Goal: Find specific page/section: Locate a particular part of the current website

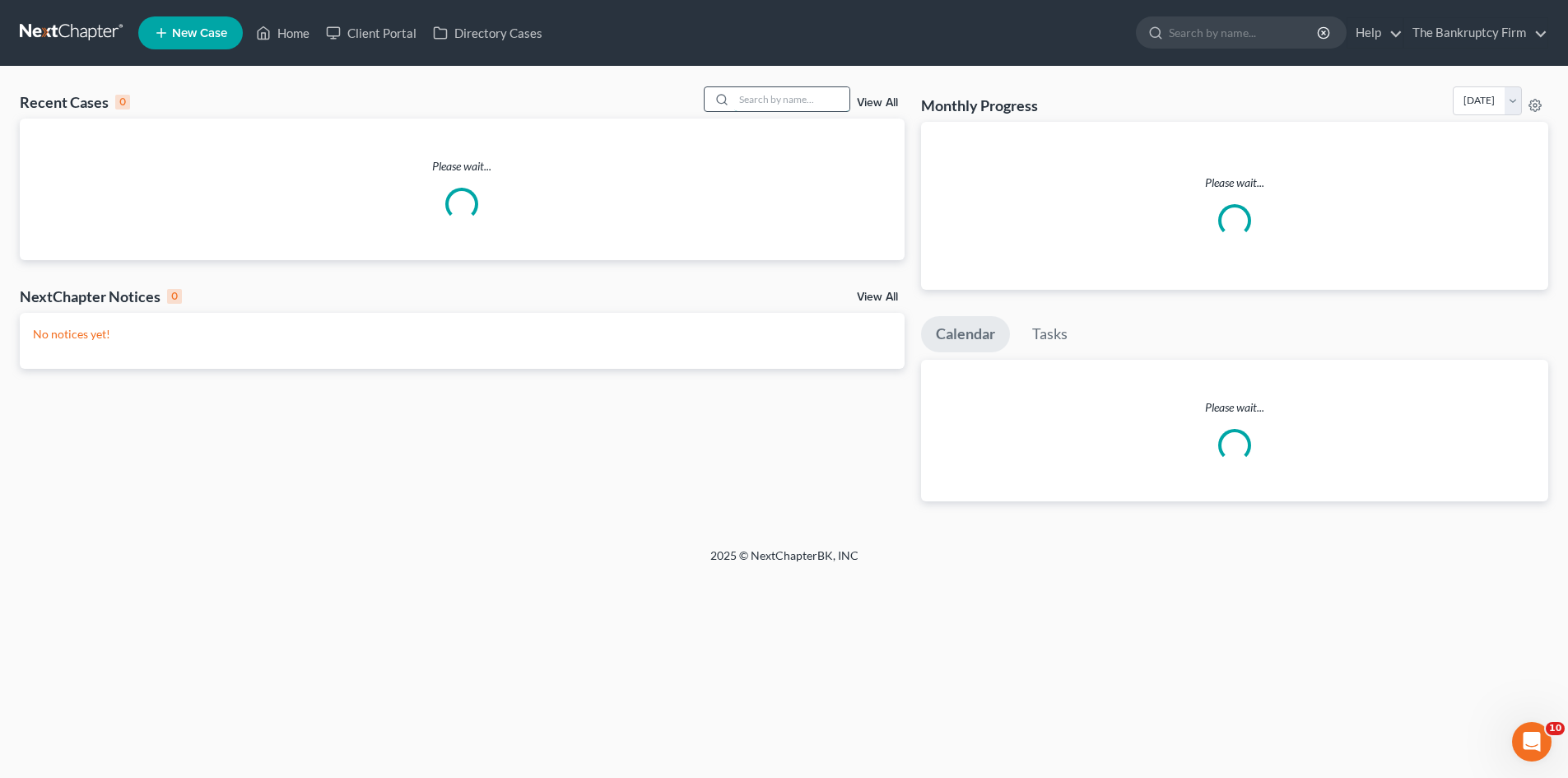
click at [747, 94] on input "search" at bounding box center [791, 98] width 115 height 24
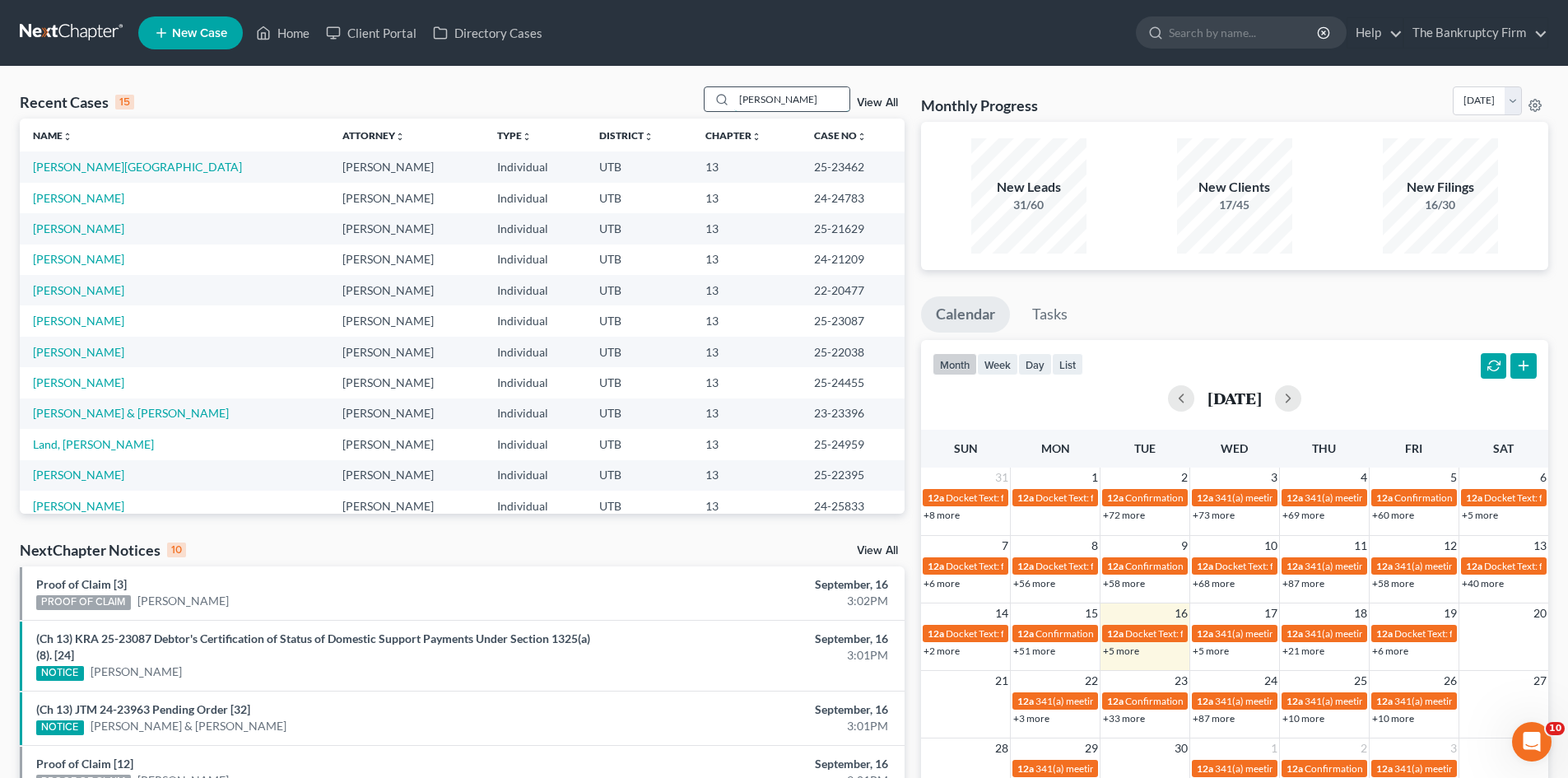
type input "[PERSON_NAME]"
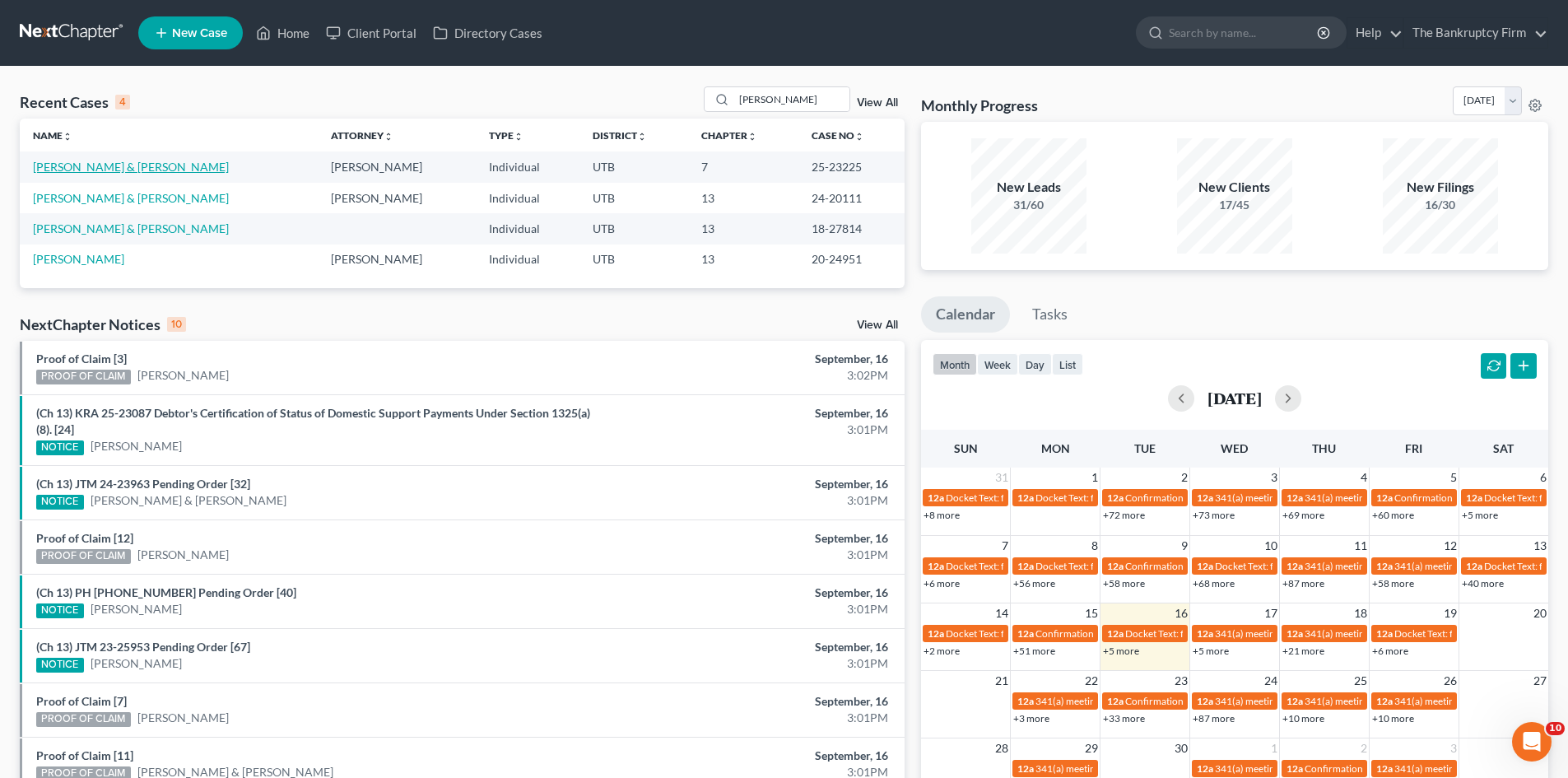
click at [64, 168] on link "[PERSON_NAME] & [PERSON_NAME]" at bounding box center [131, 167] width 196 height 14
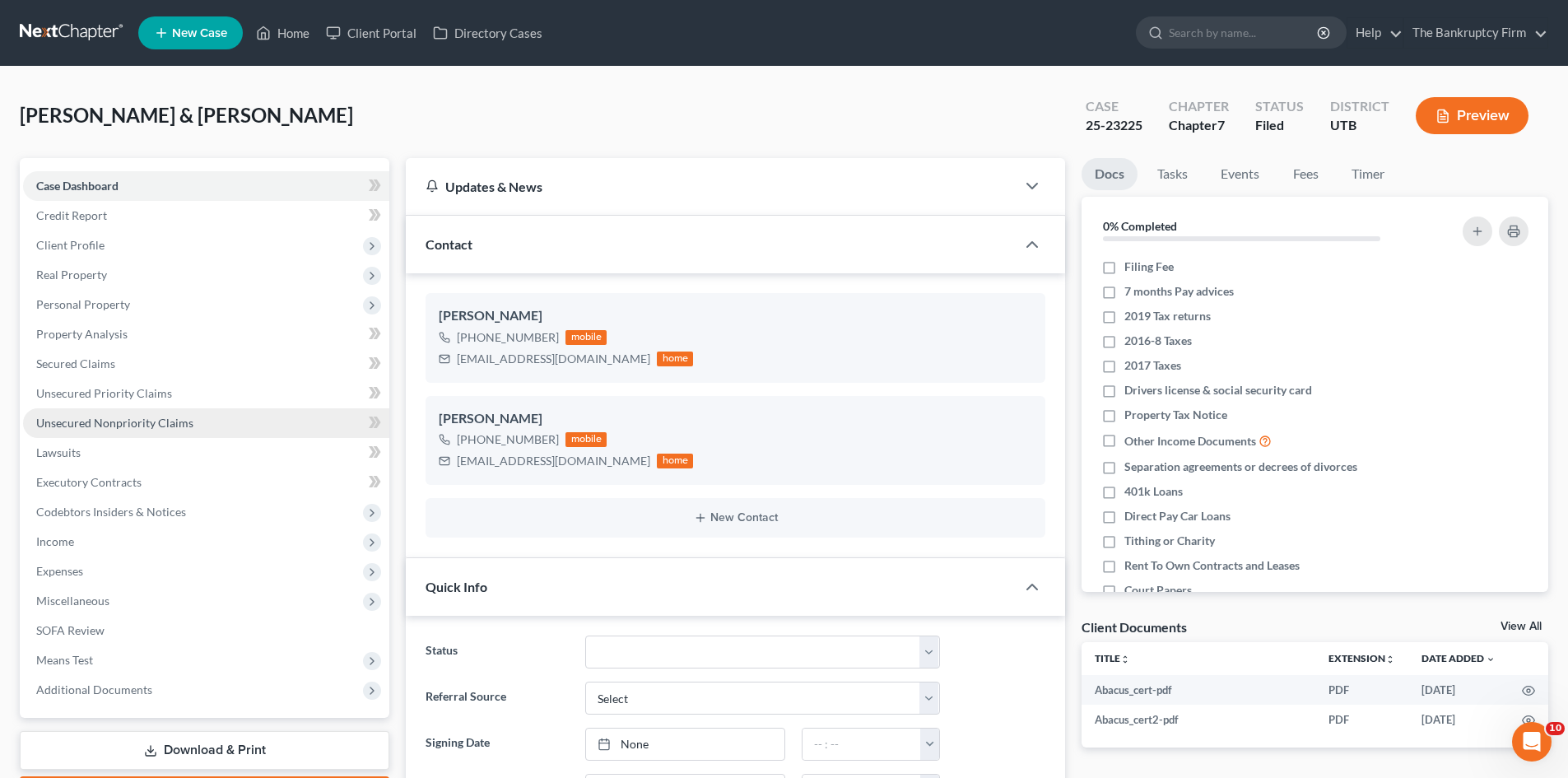
click at [129, 414] on link "Unsecured Nonpriority Claims" at bounding box center [205, 423] width 366 height 30
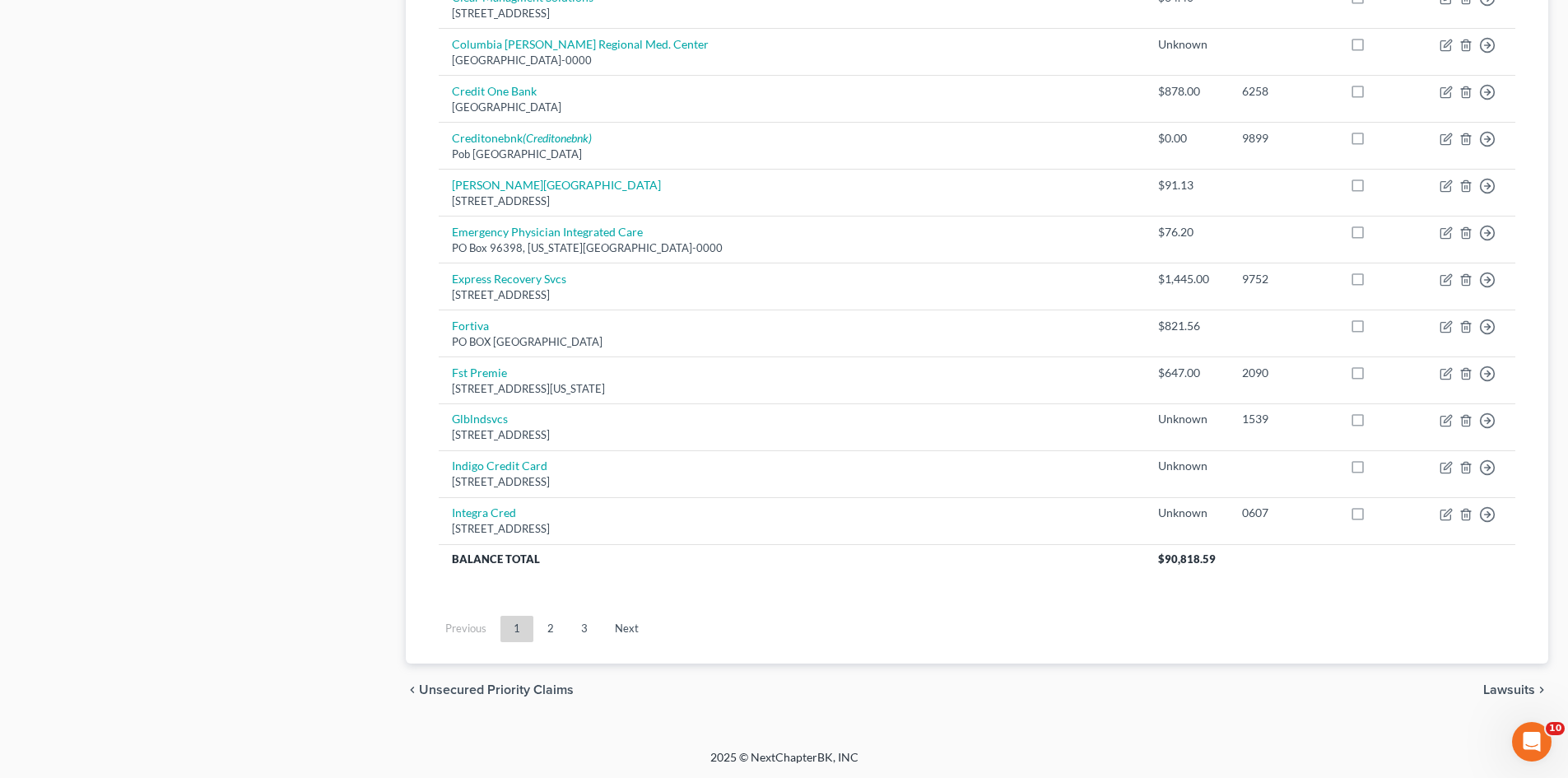
scroll to position [1158, 0]
click at [553, 623] on link "2" at bounding box center [551, 628] width 33 height 26
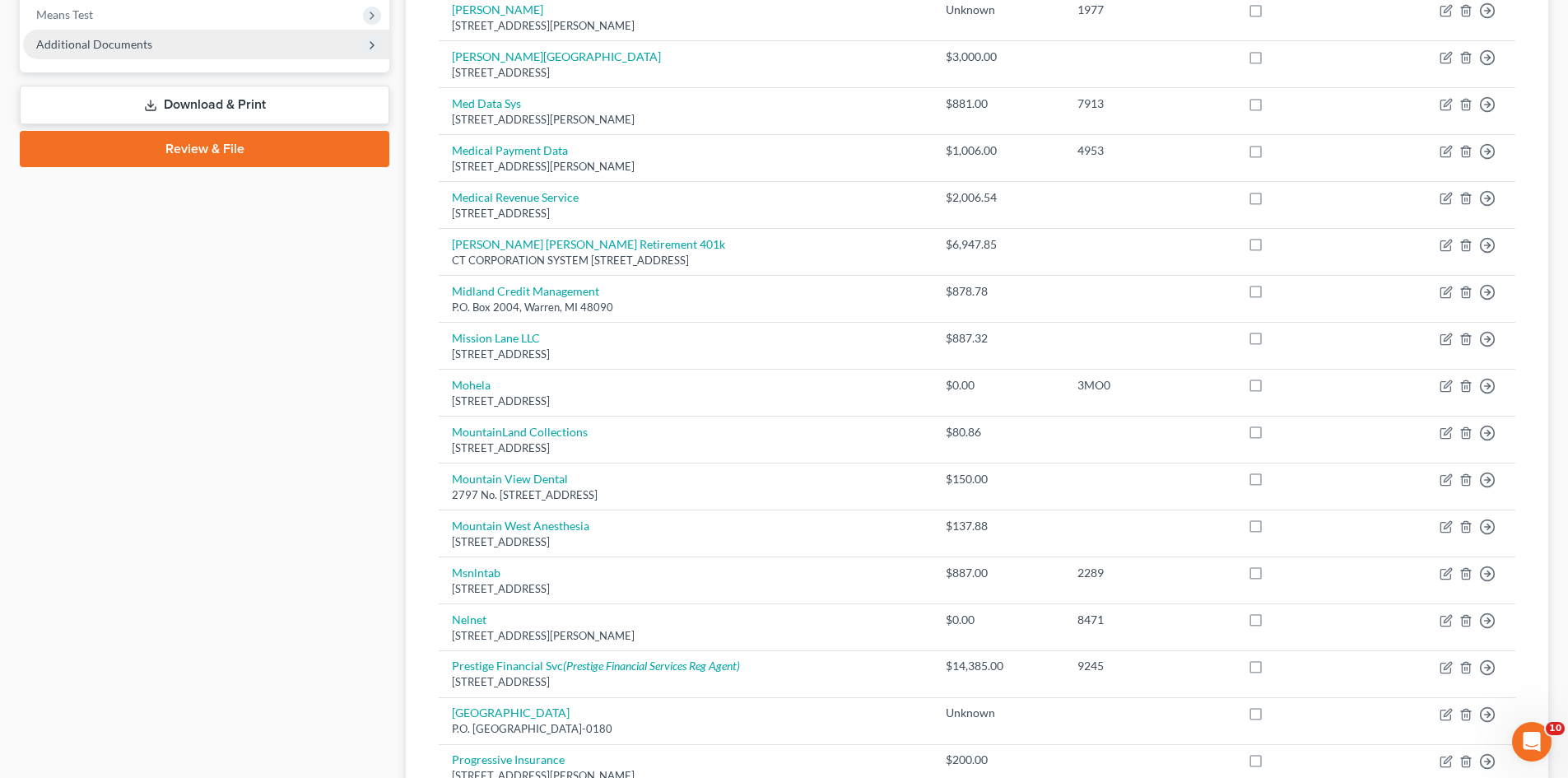
scroll to position [551, 0]
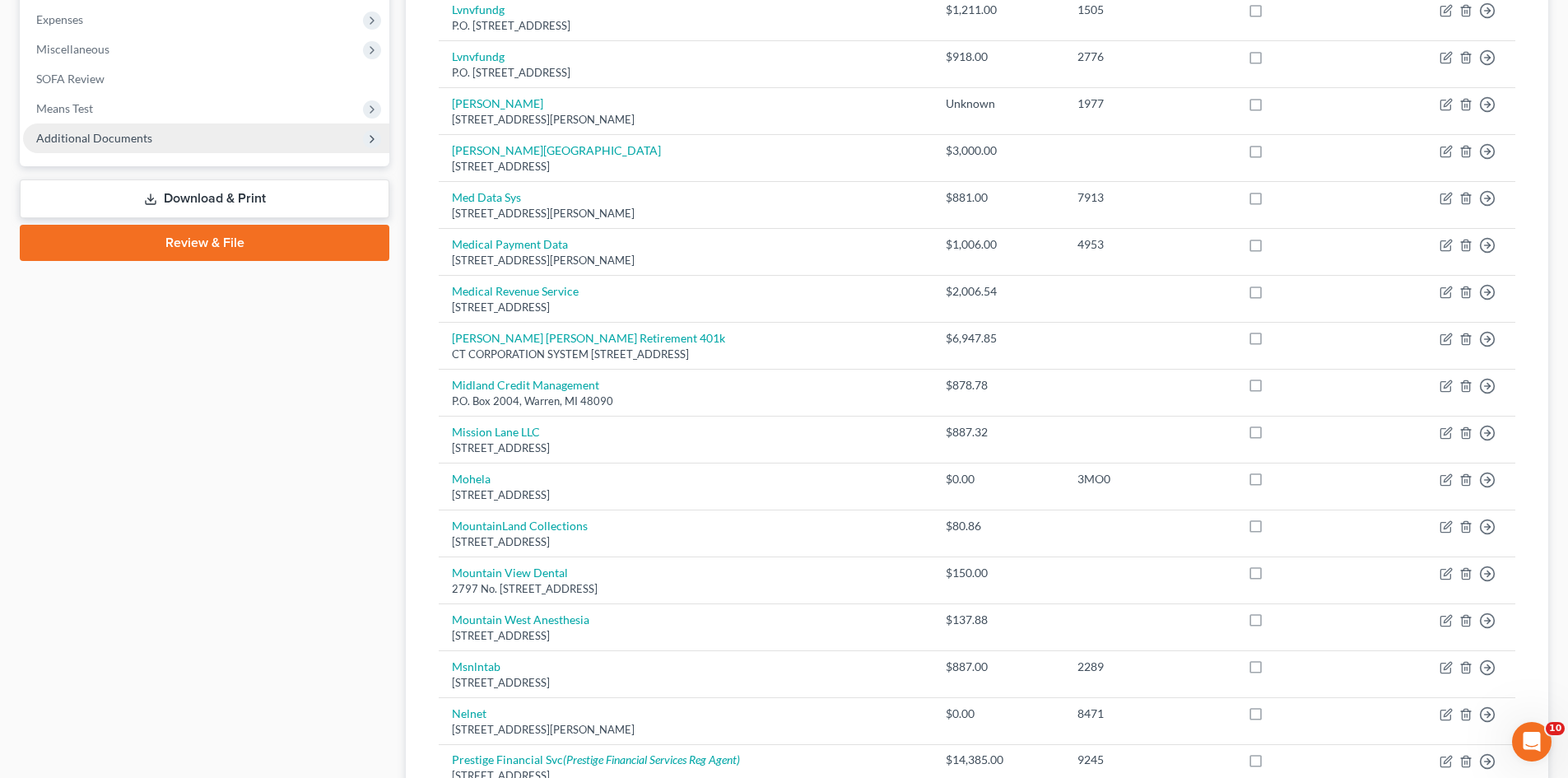
click at [144, 135] on span "Additional Documents" at bounding box center [94, 138] width 116 height 14
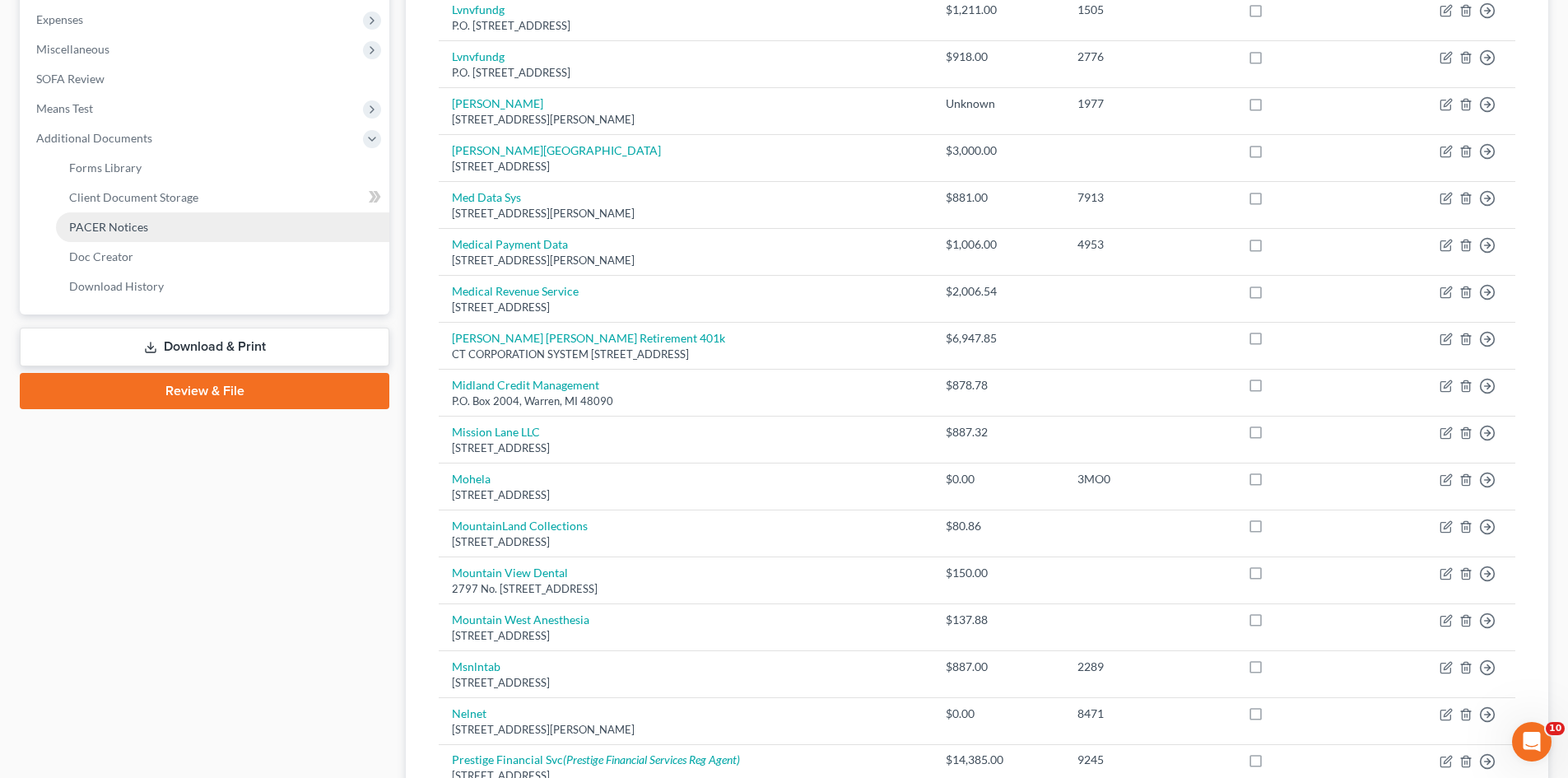
click at [128, 229] on span "PACER Notices" at bounding box center [109, 227] width 79 height 14
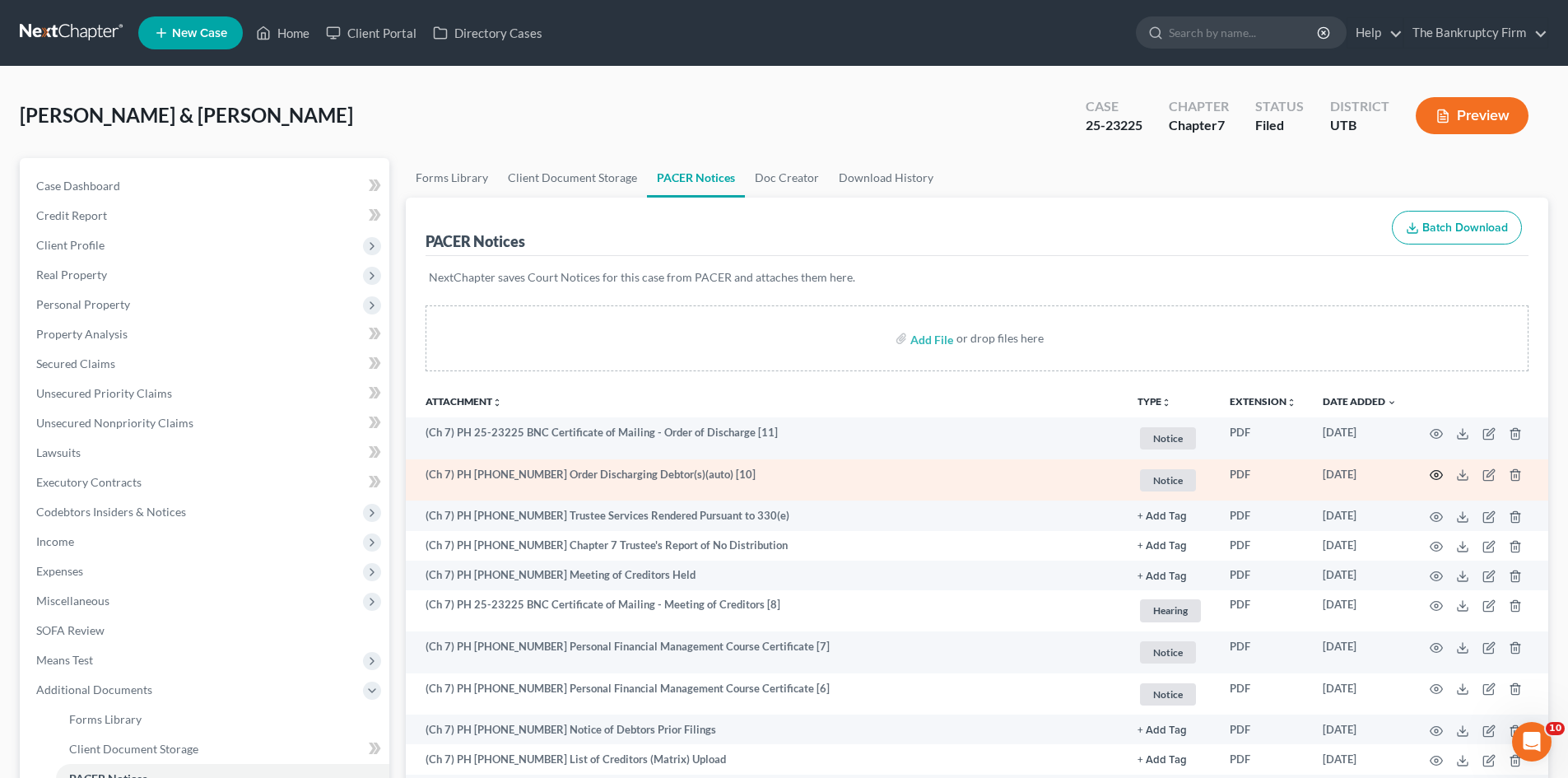
click at [1435, 473] on circle "button" at bounding box center [1436, 475] width 4 height 4
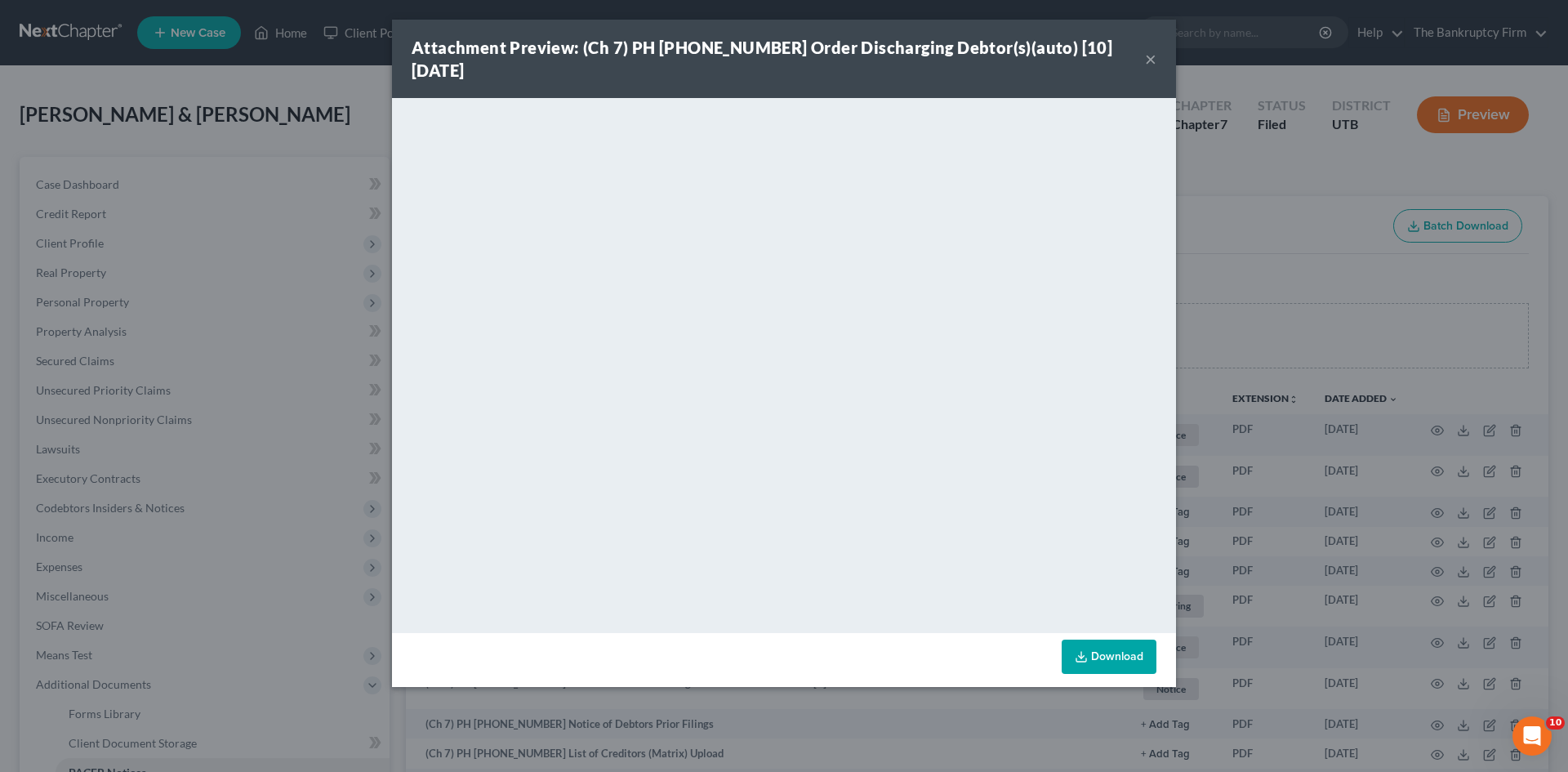
click at [1148, 49] on button "×" at bounding box center [1151, 58] width 11 height 20
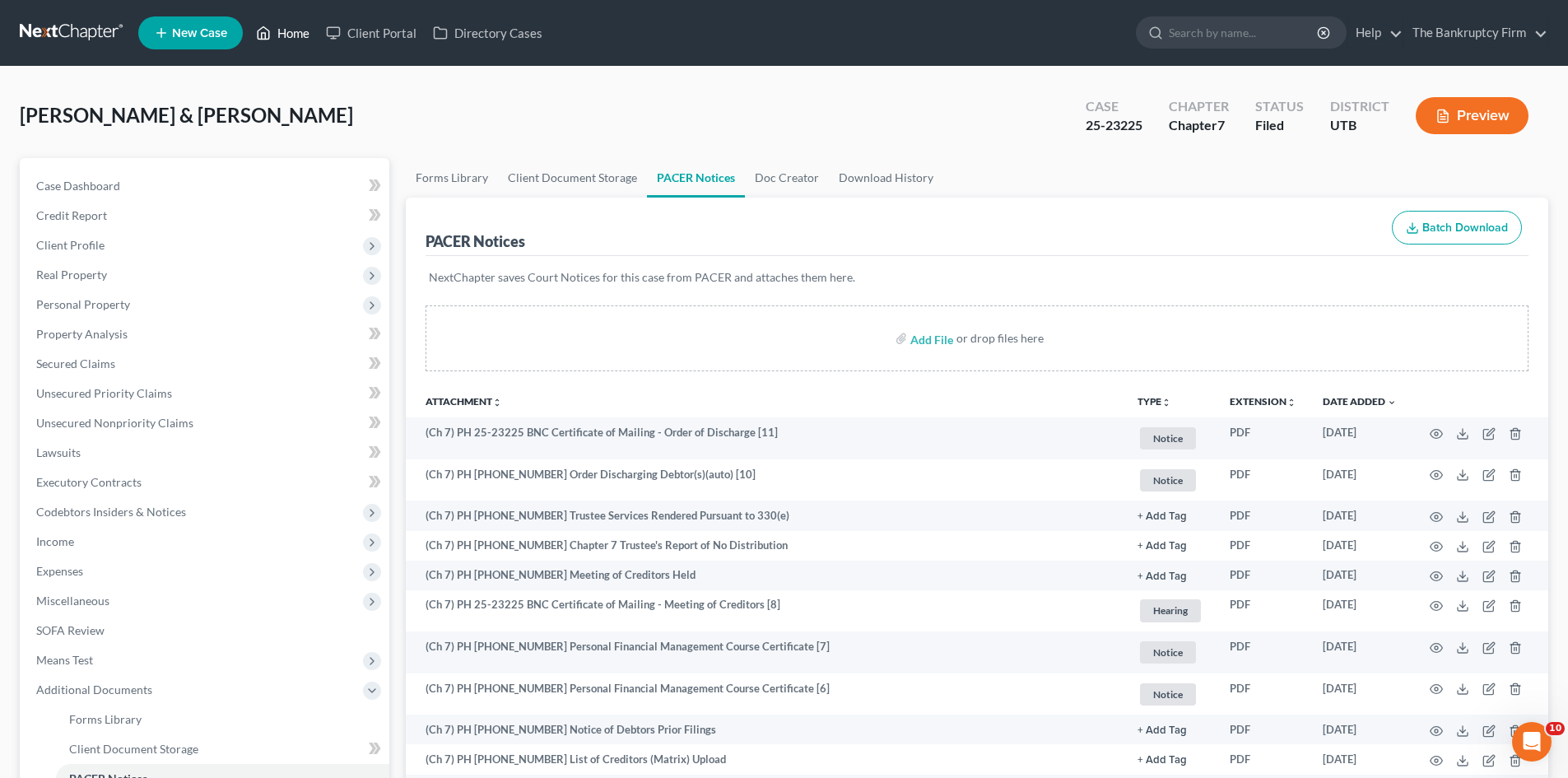
click at [297, 33] on link "Home" at bounding box center [283, 33] width 70 height 30
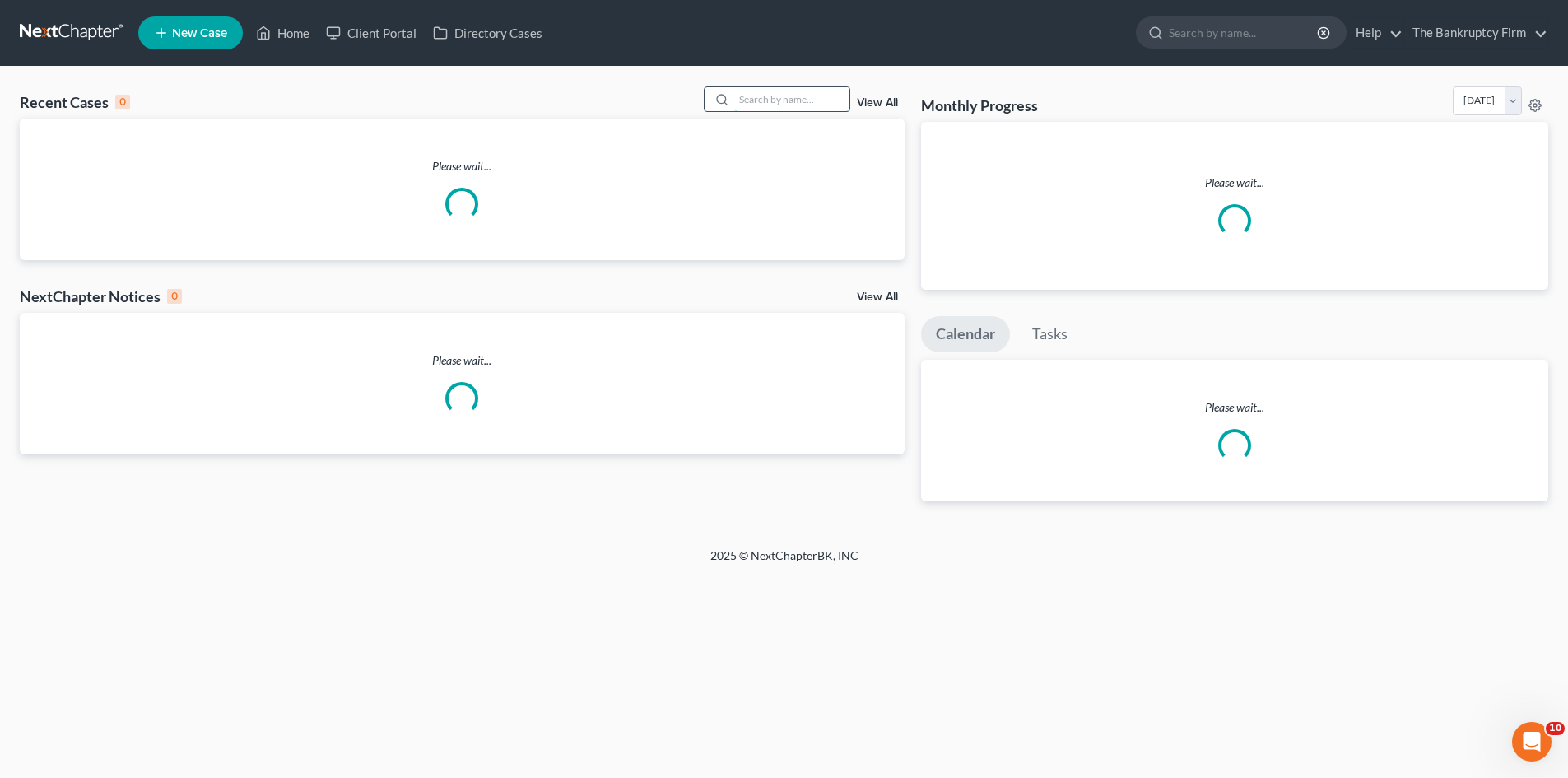
click at [773, 101] on input "search" at bounding box center [791, 98] width 115 height 24
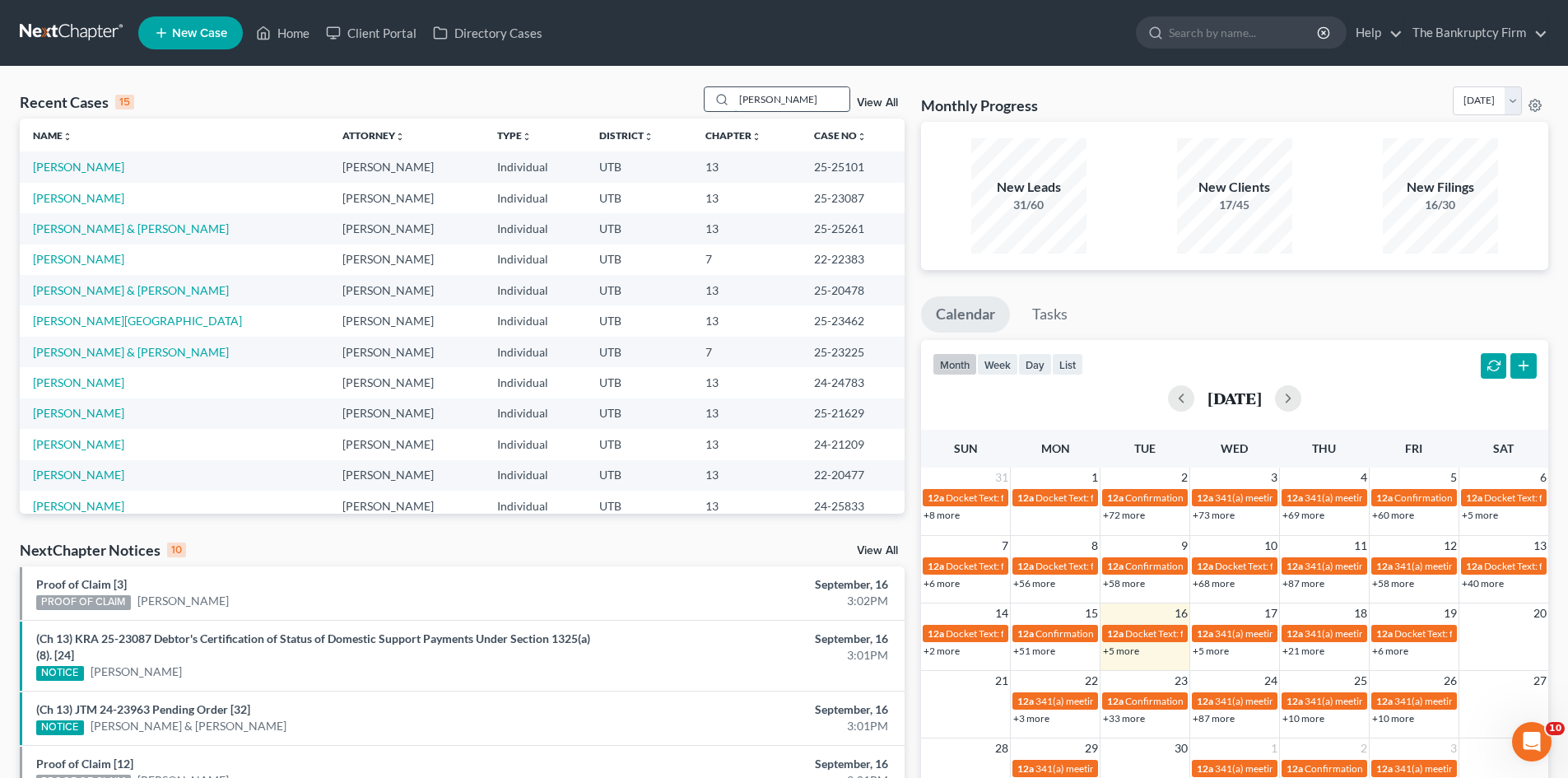
type input "[PERSON_NAME]"
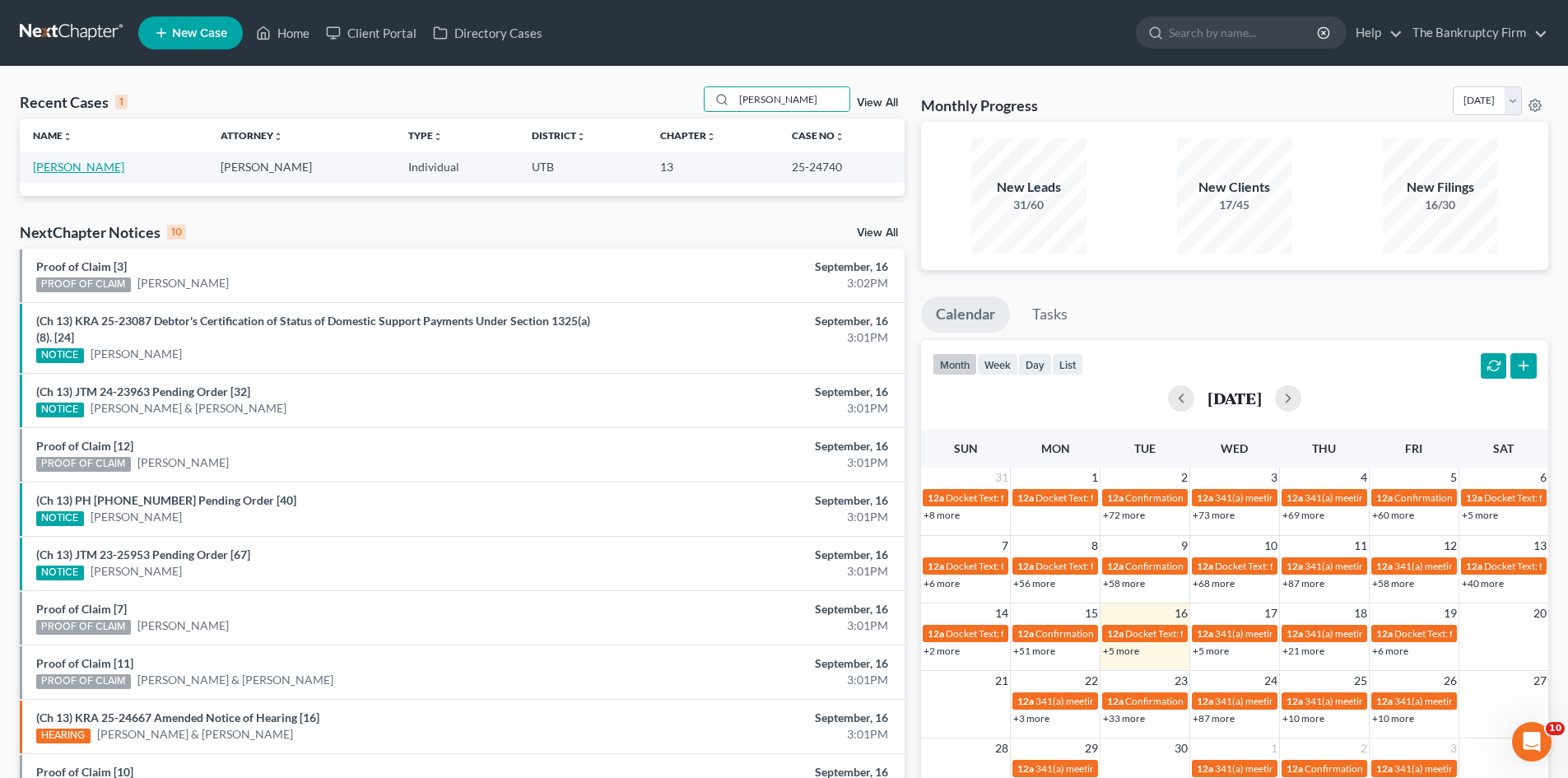
click at [62, 168] on link "[PERSON_NAME]" at bounding box center [79, 167] width 91 height 14
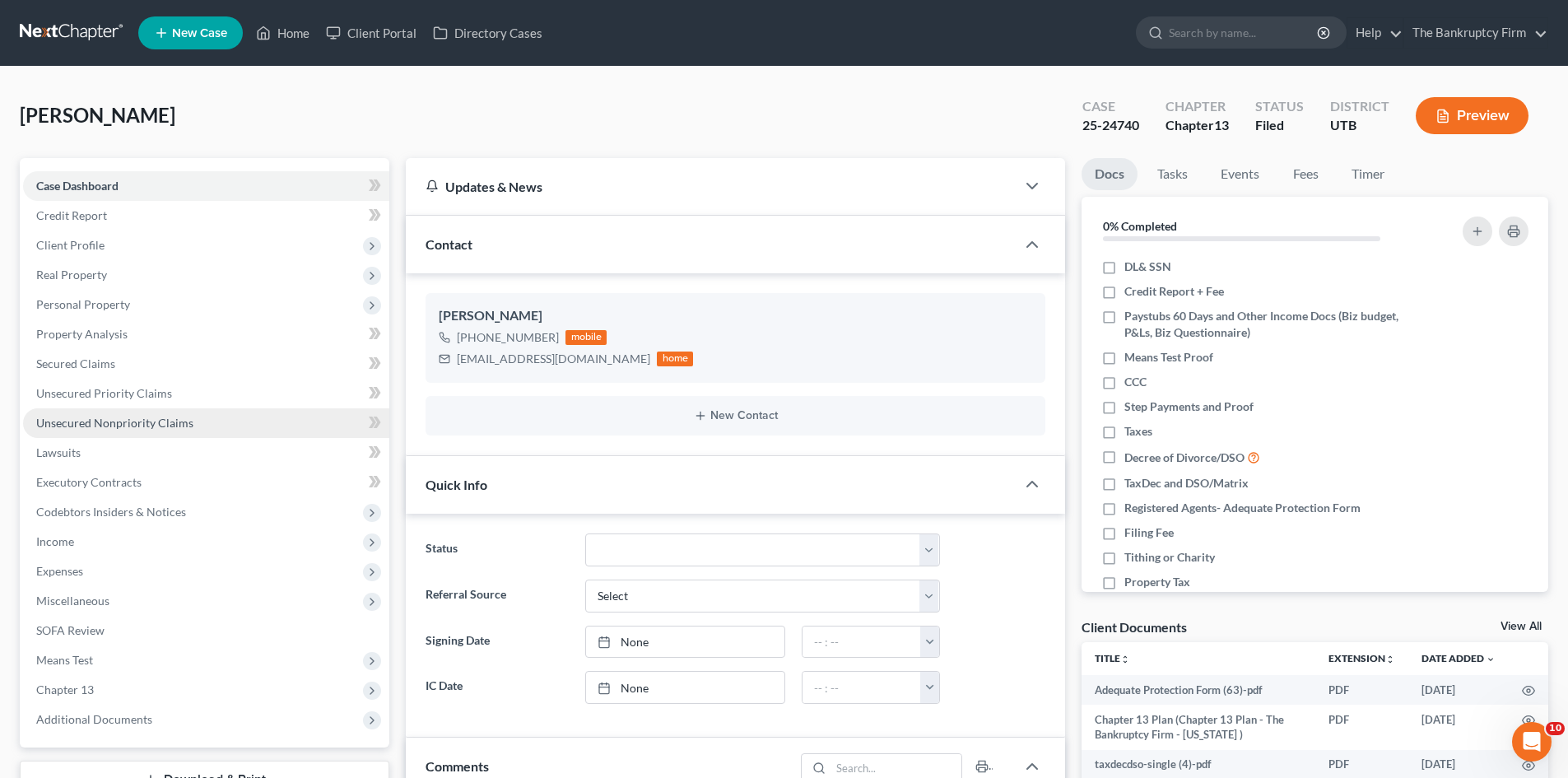
click at [76, 425] on span "Unsecured Nonpriority Claims" at bounding box center [114, 423] width 157 height 14
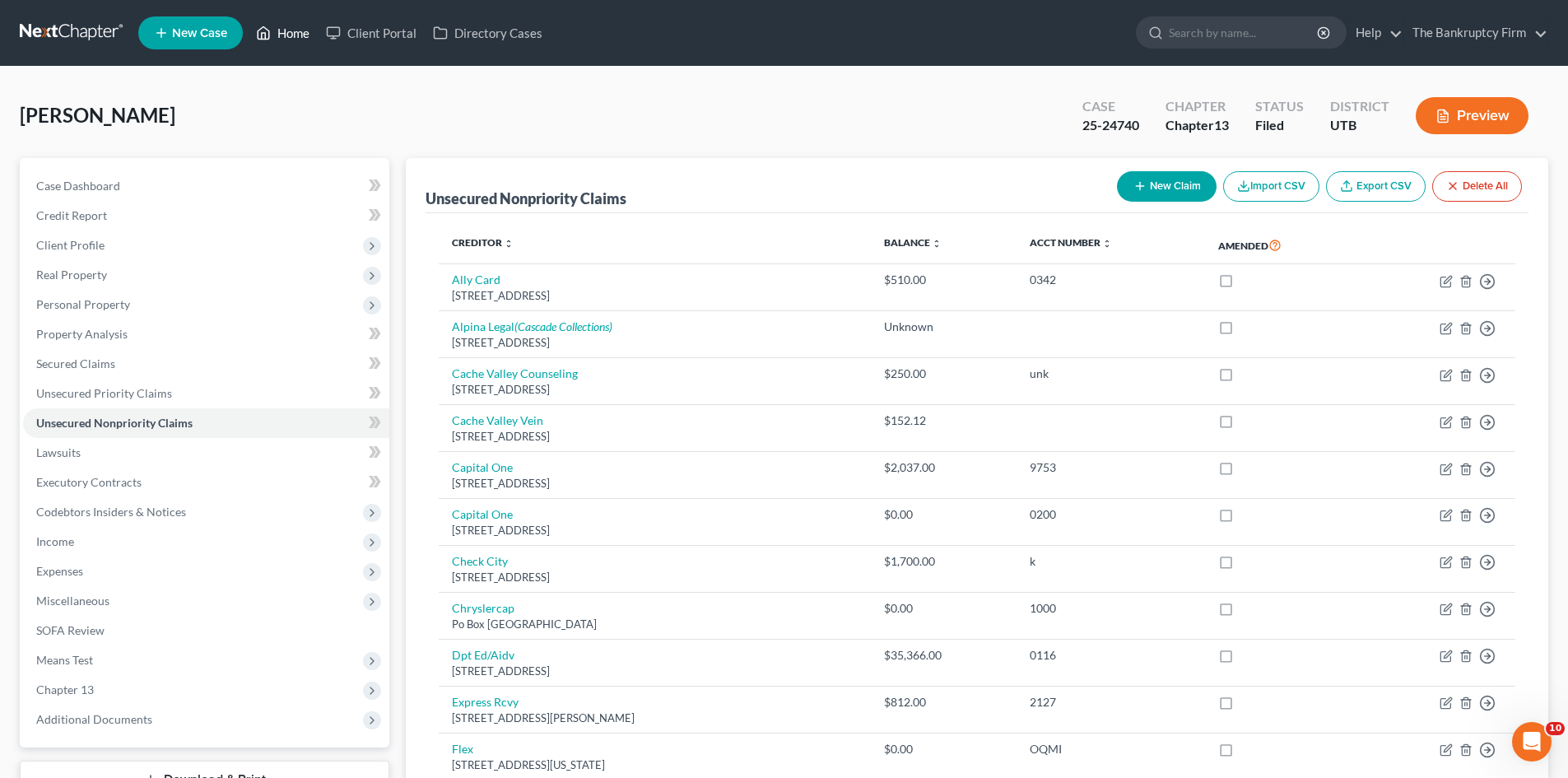
click at [306, 34] on link "Home" at bounding box center [283, 33] width 70 height 30
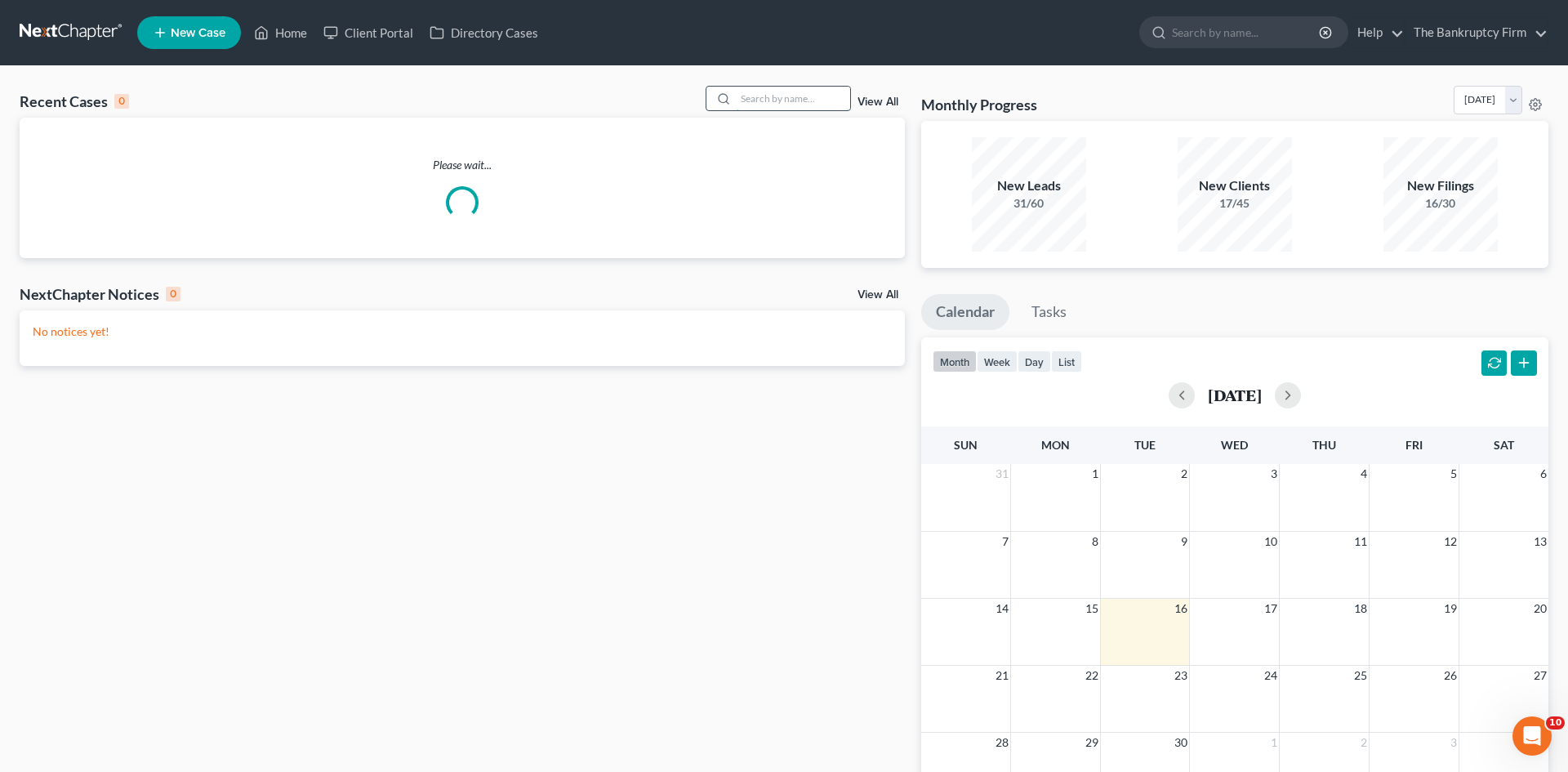
click at [781, 91] on input "search" at bounding box center [793, 98] width 114 height 24
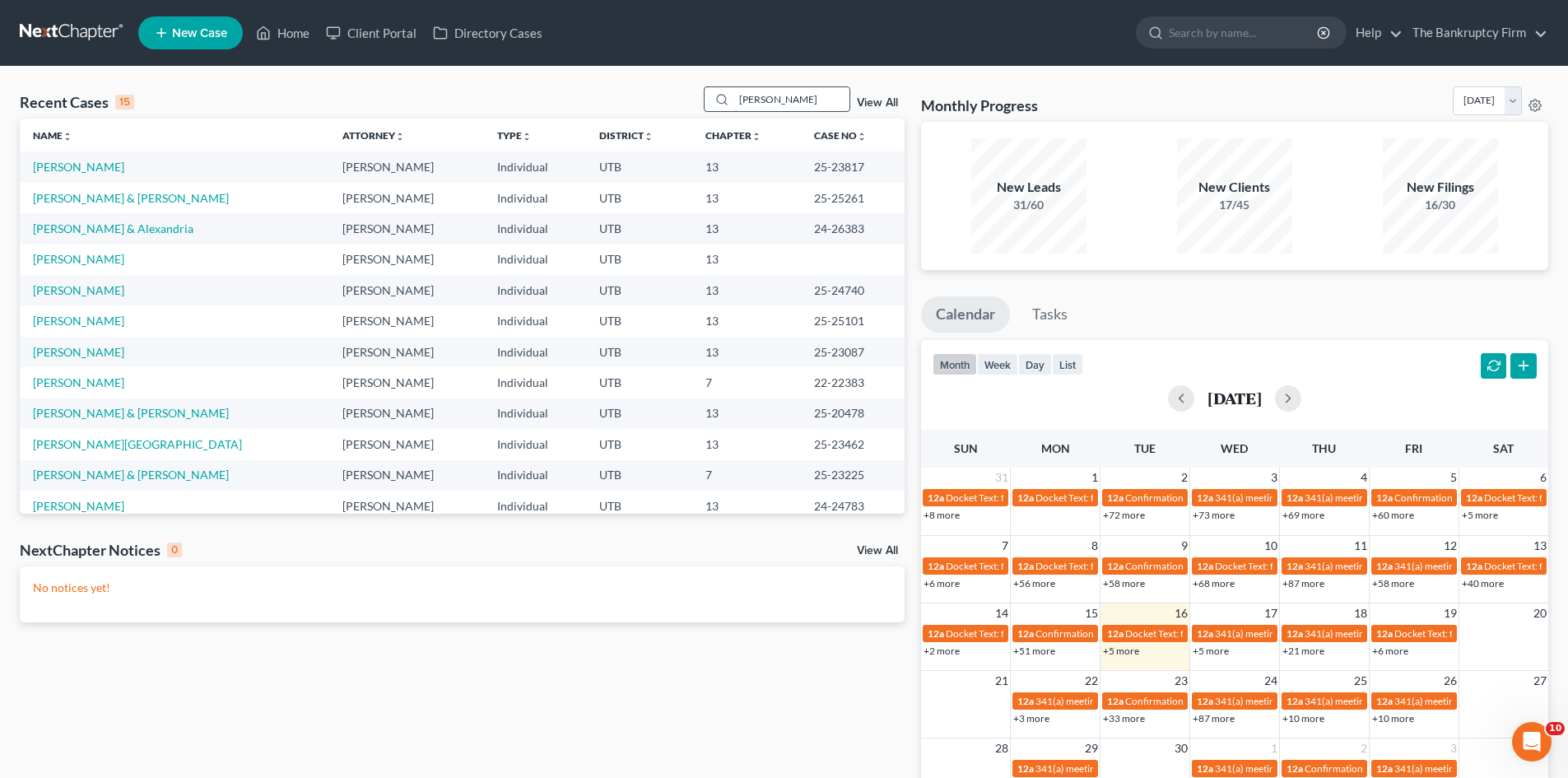
type input "[PERSON_NAME]"
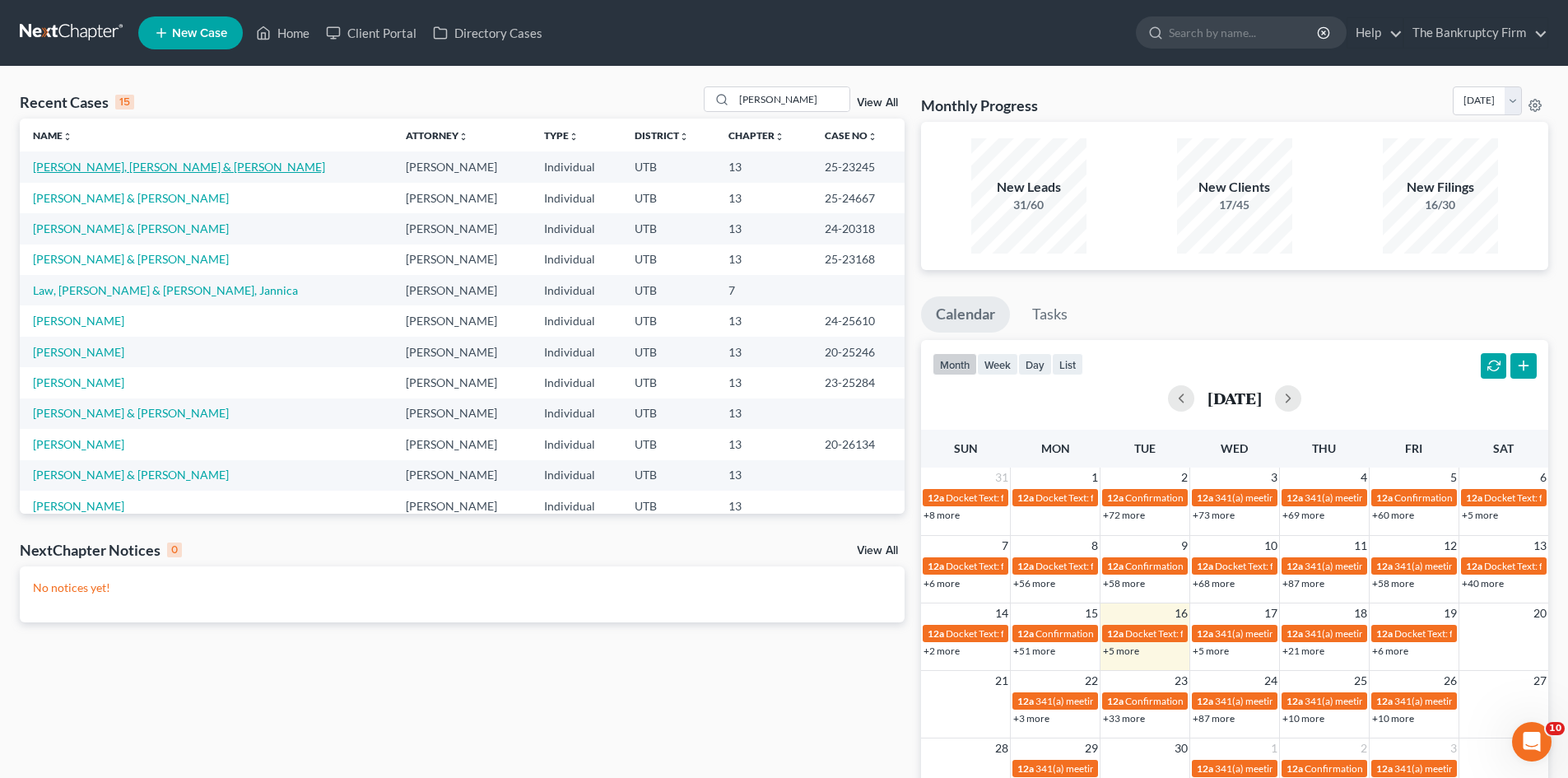
click at [58, 170] on link "[PERSON_NAME], [PERSON_NAME] & [PERSON_NAME]" at bounding box center [179, 167] width 292 height 14
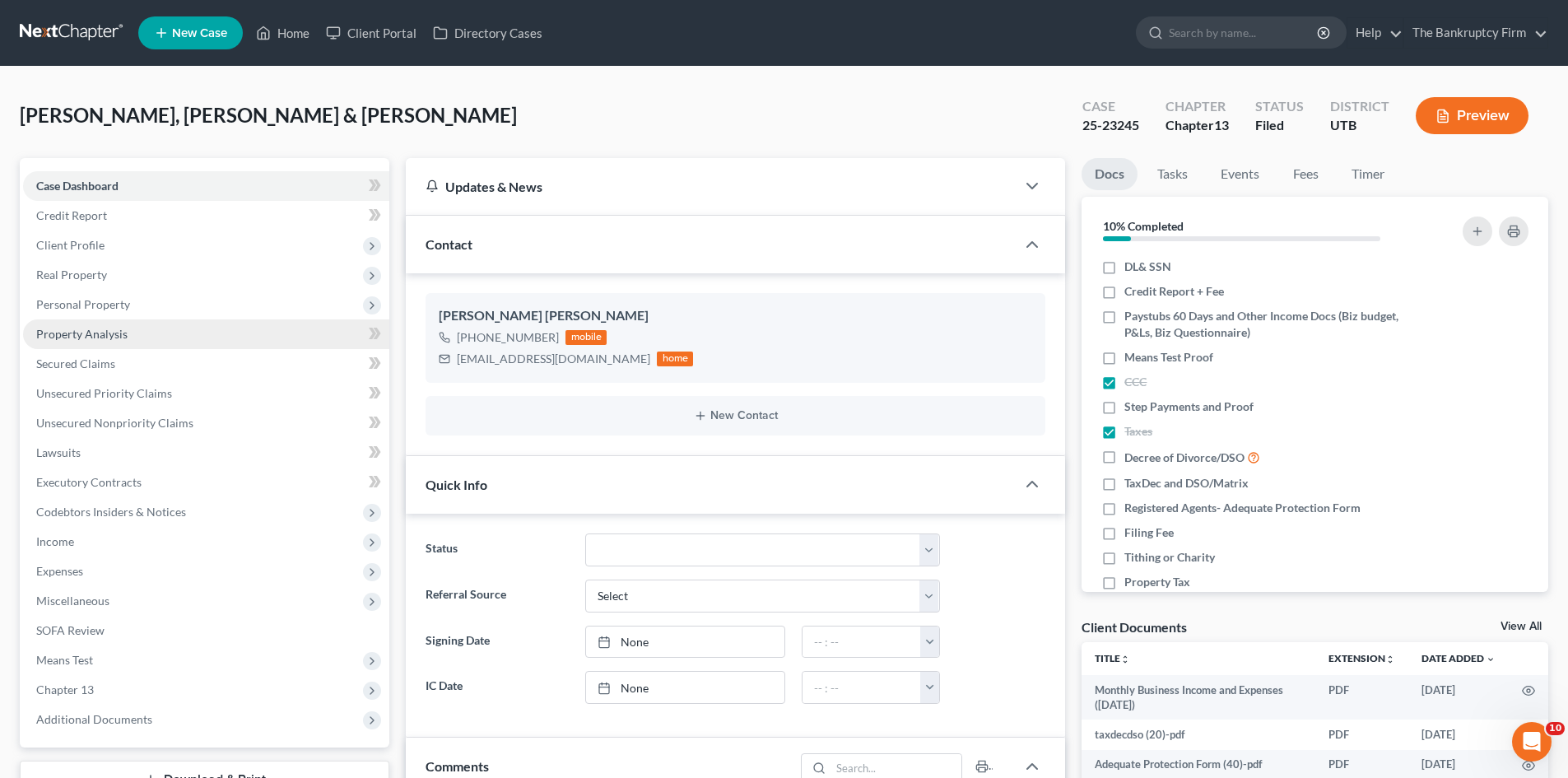
scroll to position [131, 0]
click at [80, 359] on span "Secured Claims" at bounding box center [76, 364] width 79 height 14
